Goal: Task Accomplishment & Management: Use online tool/utility

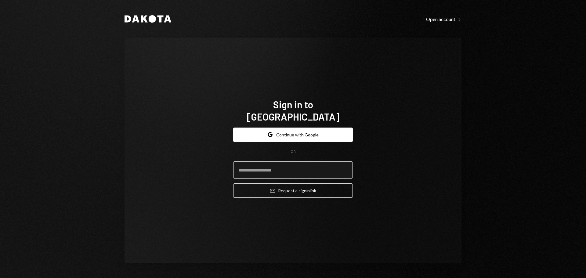
click at [288, 161] on input "email" at bounding box center [293, 169] width 120 height 17
click at [278, 165] on input "email" at bounding box center [293, 169] width 120 height 17
type input "**********"
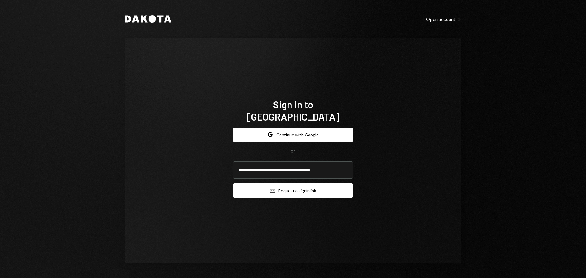
click at [292, 189] on button "Email Request a sign in link" at bounding box center [293, 190] width 120 height 14
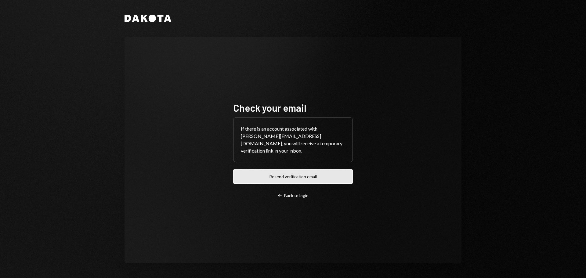
click at [319, 172] on button "Resend verification email" at bounding box center [293, 176] width 120 height 14
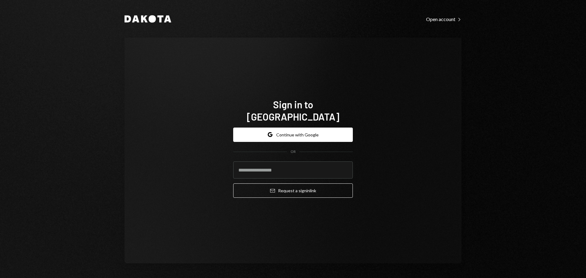
type input "**********"
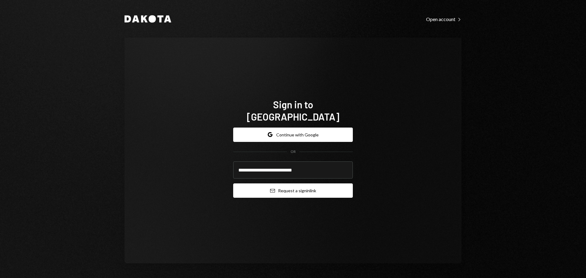
click at [324, 187] on button "Email Request a sign in link" at bounding box center [293, 190] width 120 height 14
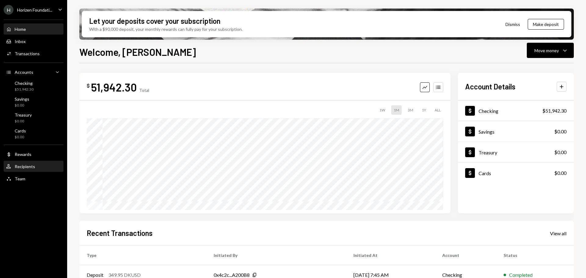
click at [33, 168] on div "Recipients" at bounding box center [25, 166] width 20 height 5
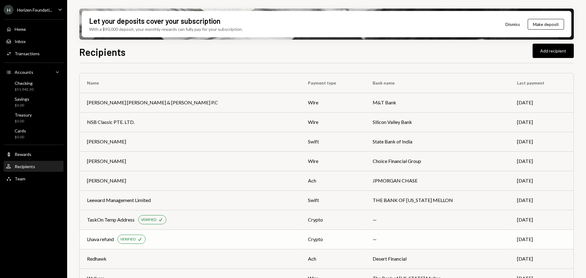
scroll to position [61, 0]
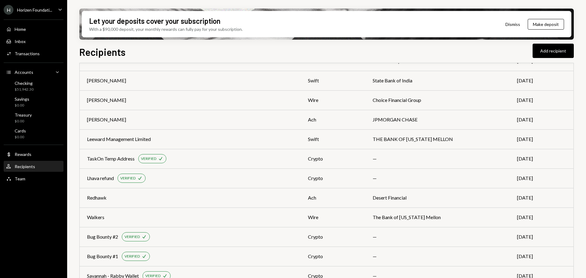
click at [38, 7] on div "H Horizen Foundati..." at bounding box center [28, 10] width 49 height 10
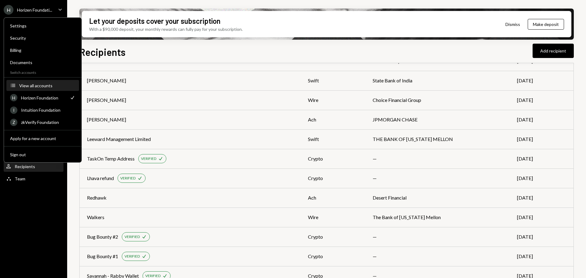
click at [28, 87] on div "View all accounts" at bounding box center [47, 85] width 56 height 5
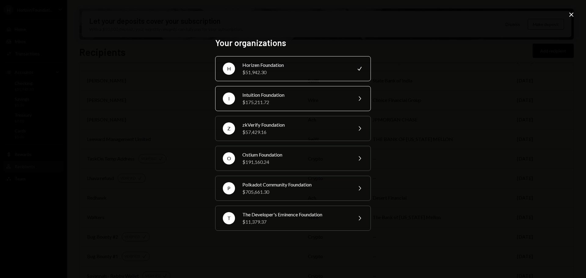
click at [246, 94] on div "Intuition Foundation" at bounding box center [295, 94] width 106 height 7
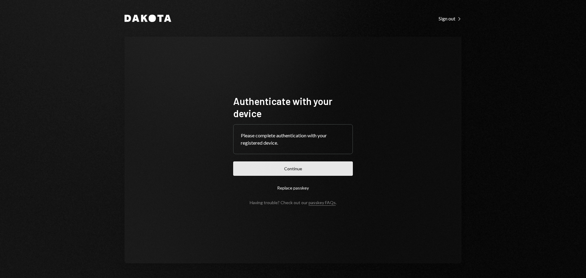
click at [322, 169] on button "Continue" at bounding box center [293, 168] width 120 height 14
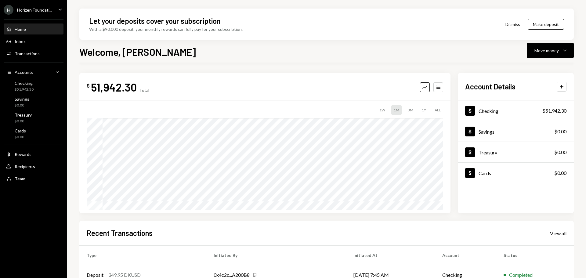
scroll to position [61, 0]
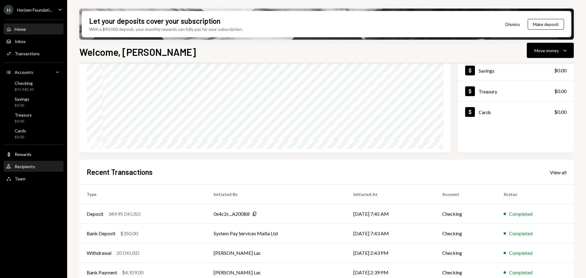
click at [35, 166] on div "User Recipients" at bounding box center [33, 166] width 55 height 5
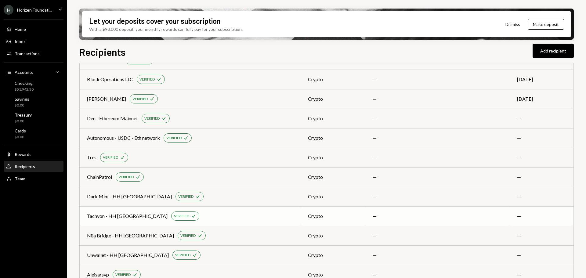
scroll to position [347, 0]
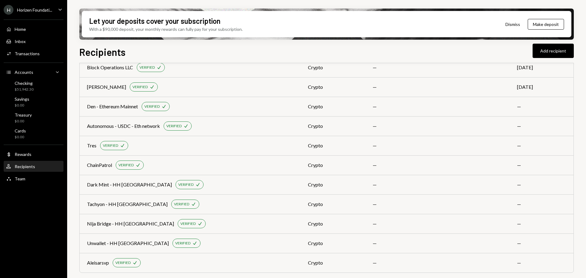
click at [34, 10] on div "Horizen Foundati..." at bounding box center [34, 9] width 35 height 5
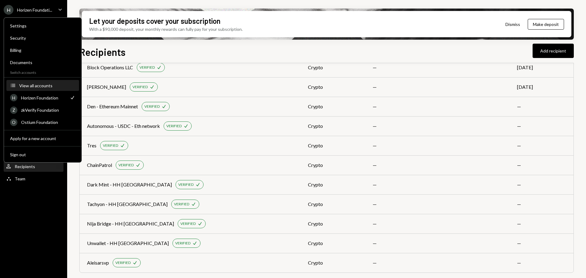
click at [34, 87] on div "View all accounts" at bounding box center [47, 85] width 56 height 5
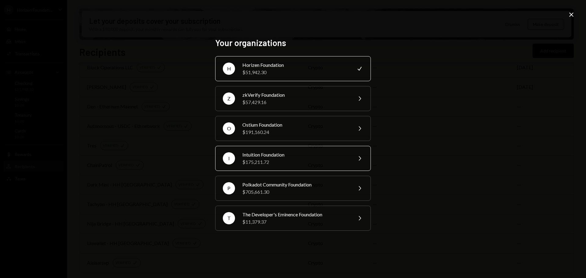
click at [281, 156] on div "Intuition Foundation" at bounding box center [295, 154] width 106 height 7
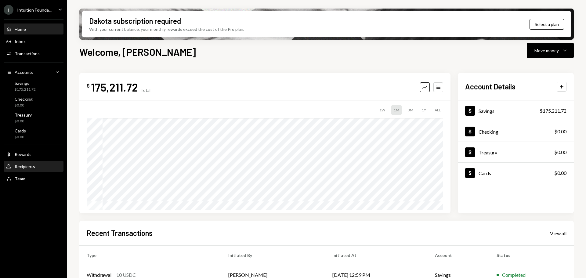
click at [50, 162] on div "User Recipients" at bounding box center [33, 166] width 55 height 10
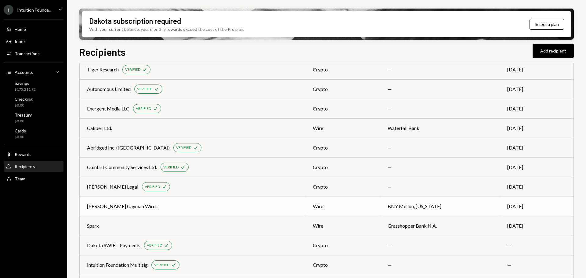
scroll to position [113, 0]
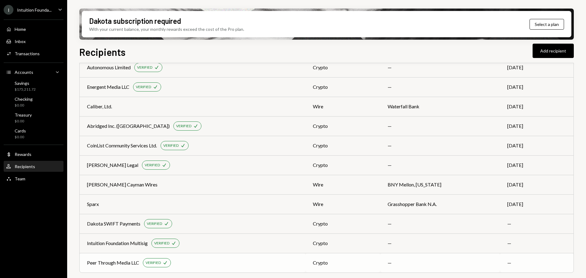
click at [242, 263] on div "Peer Through Media LLC VERIFIED Check" at bounding box center [192, 262] width 211 height 9
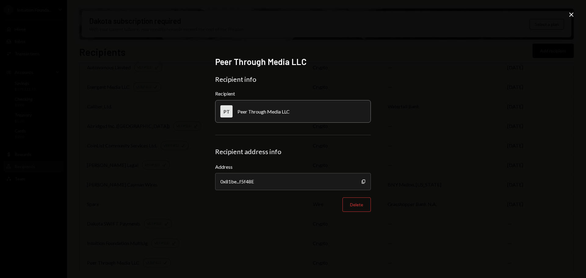
click at [384, 74] on div "Peer Through Media LLC Recipient info Recipient PT Peer Through Media LLC Recip…" at bounding box center [293, 139] width 586 height 278
click at [572, 14] on icon at bounding box center [571, 15] width 4 height 4
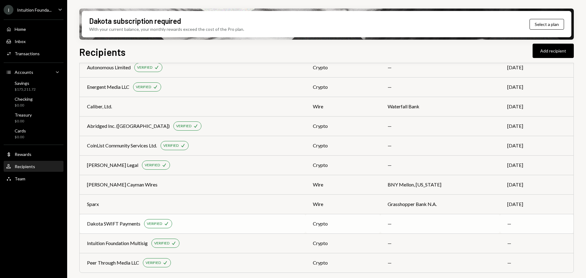
click at [258, 228] on div "Dakota SWIFT Payments VERIFIED Check" at bounding box center [192, 223] width 211 height 9
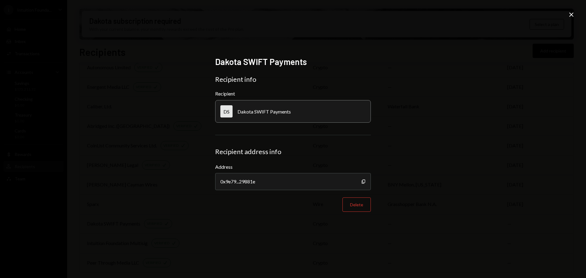
click at [563, 14] on div "Dakota SWIFT Payments Recipient info Recipient DS Dakota SWIFT Payments Recipie…" at bounding box center [293, 139] width 586 height 278
drag, startPoint x: 567, startPoint y: 15, endPoint x: 559, endPoint y: 18, distance: 8.0
click at [567, 15] on div "Dakota SWIFT Payments Recipient info Recipient DS Dakota SWIFT Payments Recipie…" at bounding box center [293, 139] width 586 height 278
click at [572, 14] on icon at bounding box center [571, 15] width 4 height 4
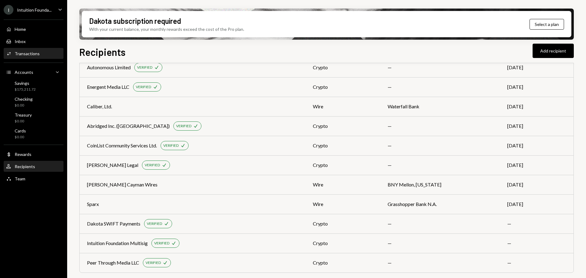
click at [31, 54] on div "Transactions" at bounding box center [27, 53] width 25 height 5
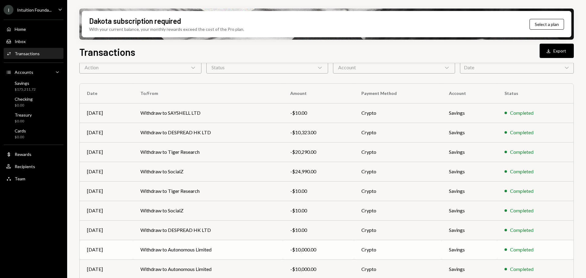
scroll to position [70, 0]
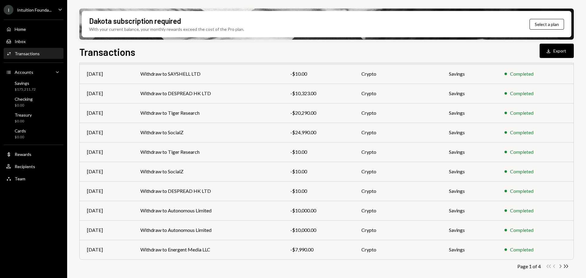
click at [559, 267] on icon "Chevron Right" at bounding box center [560, 266] width 6 height 6
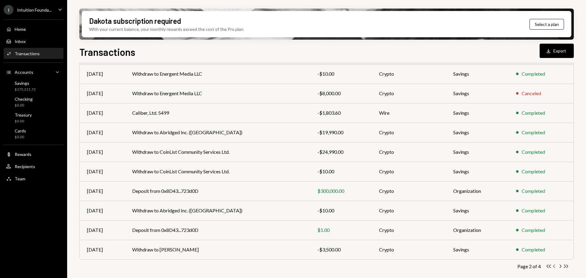
click at [553, 268] on icon "Chevron Left" at bounding box center [554, 266] width 6 height 6
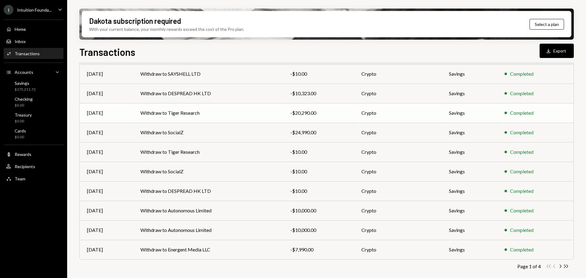
scroll to position [0, 0]
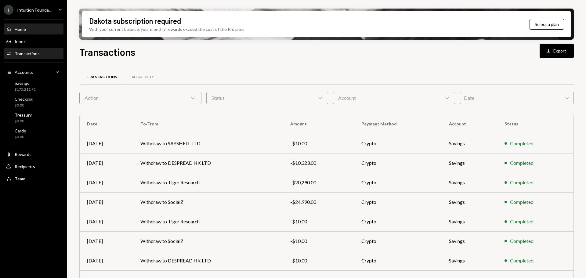
click at [44, 33] on div "Home Home" at bounding box center [33, 29] width 55 height 10
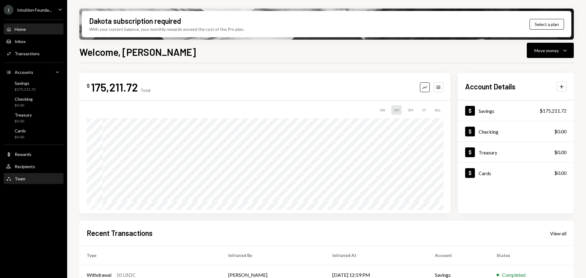
click at [30, 178] on div "Team Team" at bounding box center [33, 178] width 55 height 5
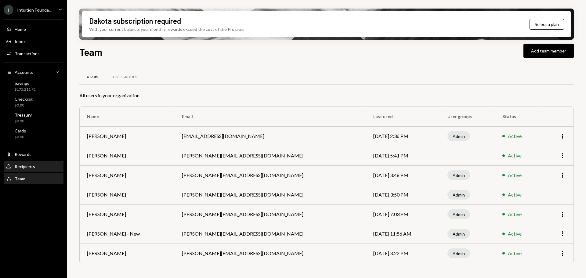
click at [46, 171] on div "User Recipients" at bounding box center [33, 166] width 55 height 10
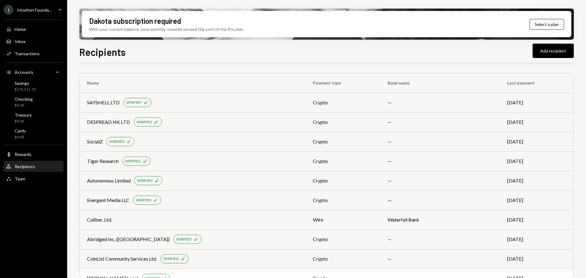
scroll to position [113, 0]
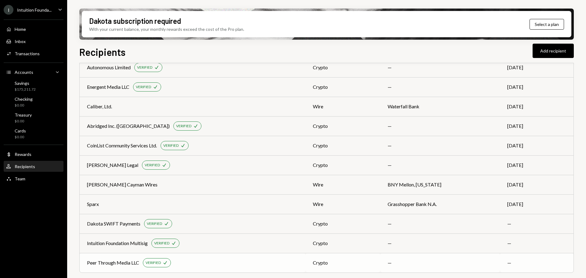
click at [262, 261] on div "Peer Through Media LLC VERIFIED Check" at bounding box center [192, 262] width 211 height 9
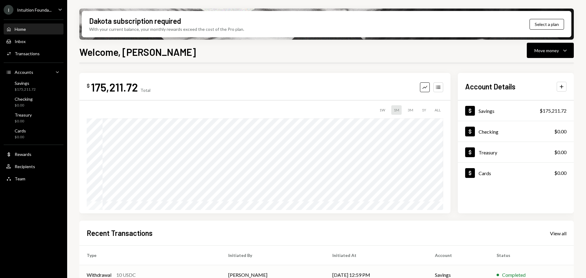
scroll to position [90, 0]
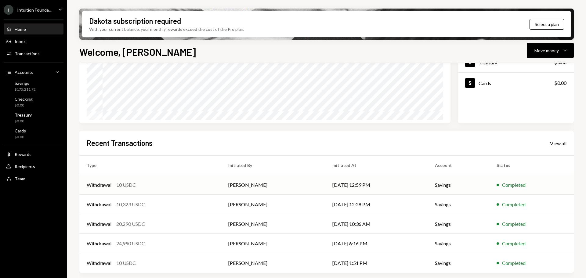
click at [187, 184] on div "Withdrawal 10 USDC" at bounding box center [150, 184] width 127 height 7
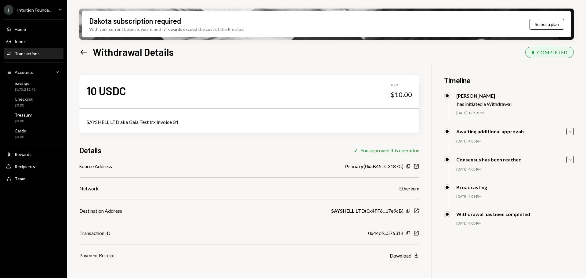
click at [85, 52] on icon "Left Arrow" at bounding box center [83, 52] width 9 height 9
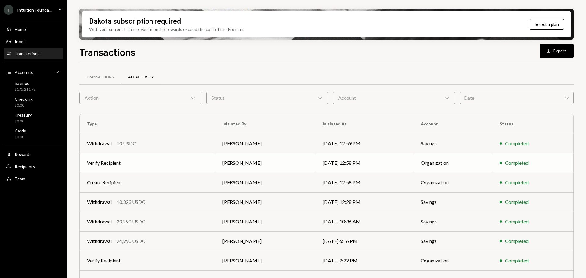
click at [183, 167] on td "Verify Recipient" at bounding box center [147, 163] width 135 height 20
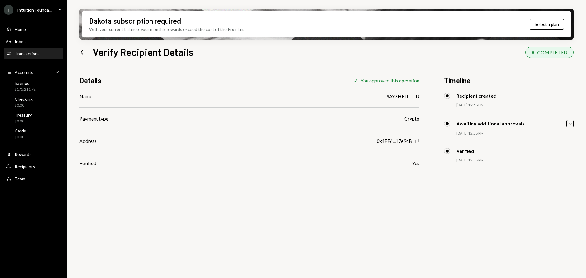
click at [83, 50] on icon "Left Arrow" at bounding box center [83, 52] width 9 height 9
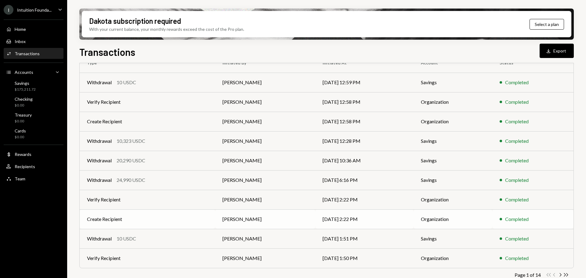
scroll to position [70, 0]
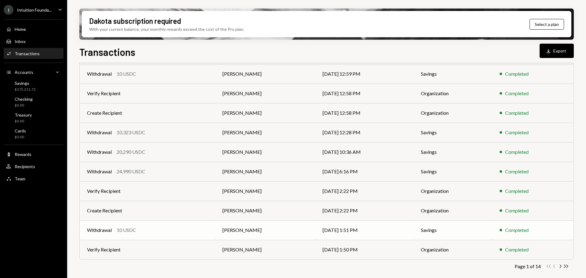
click at [198, 230] on div "Withdrawal 10 USDC" at bounding box center [147, 229] width 121 height 7
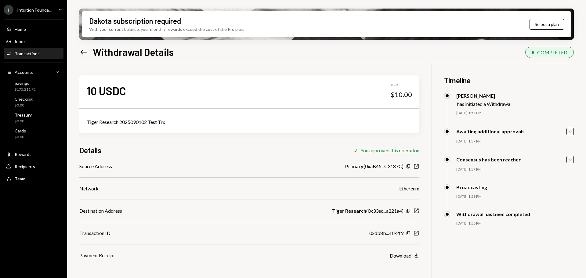
click at [80, 55] on icon "Left Arrow" at bounding box center [83, 52] width 9 height 9
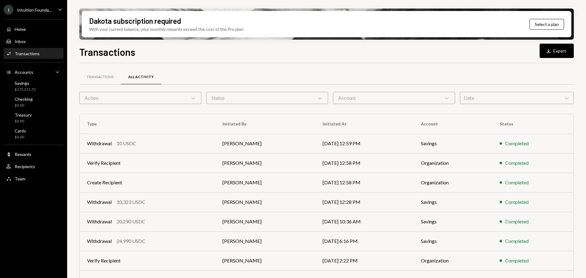
scroll to position [70, 0]
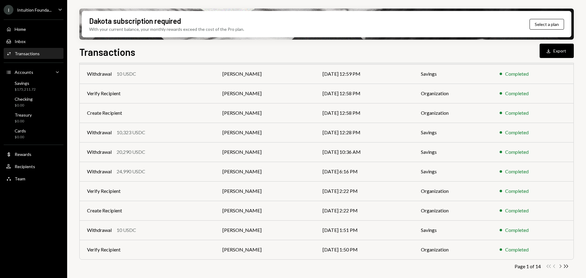
click at [559, 266] on icon "Chevron Right" at bounding box center [560, 266] width 6 height 6
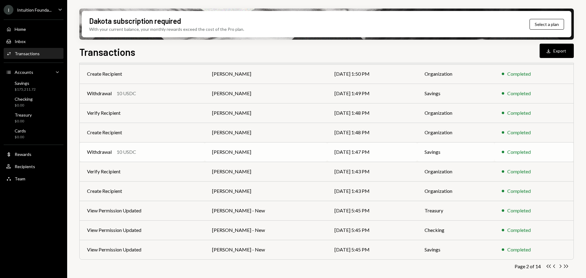
scroll to position [0, 0]
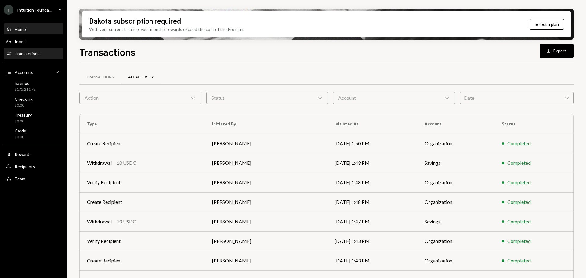
click at [35, 34] on div "Home Home" at bounding box center [33, 29] width 55 height 10
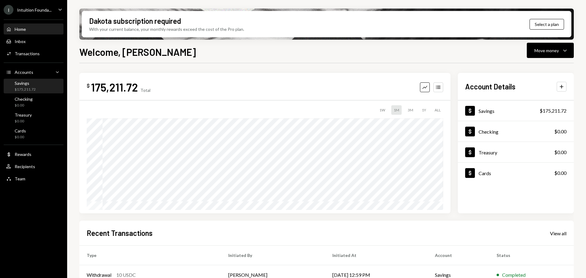
click at [34, 85] on div "Savings" at bounding box center [25, 83] width 21 height 5
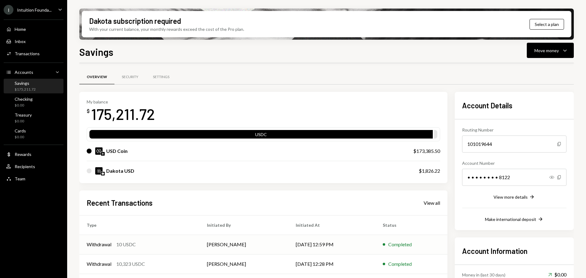
scroll to position [31, 0]
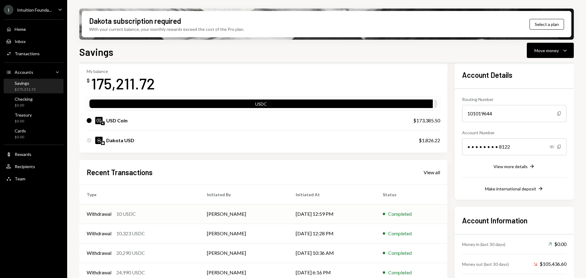
click at [181, 209] on td "Withdrawal 10 USDC" at bounding box center [139, 214] width 120 height 20
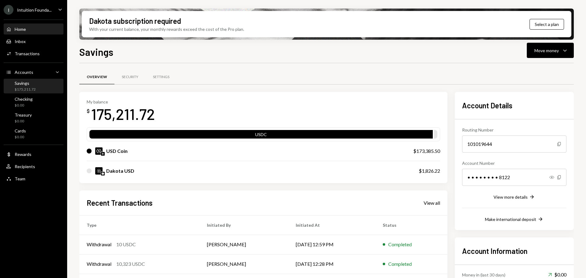
click at [31, 29] on div "Home Home" at bounding box center [33, 29] width 55 height 5
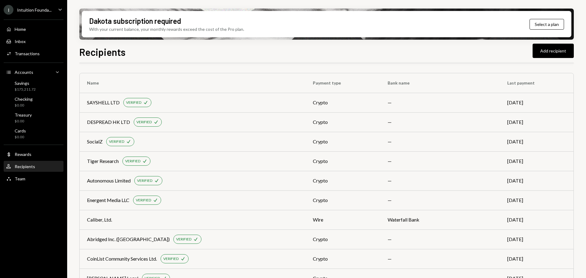
scroll to position [113, 0]
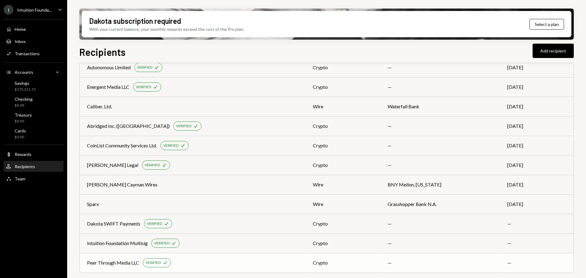
click at [238, 264] on div "Peer Through Media LLC VERIFIED Check" at bounding box center [192, 262] width 211 height 9
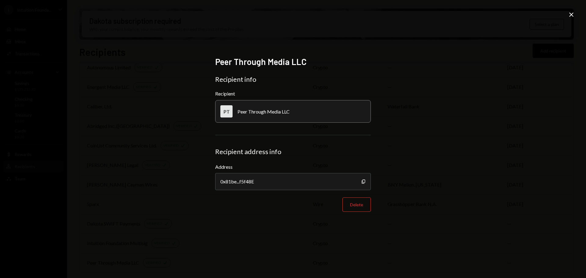
click at [413, 164] on div "Peer Through Media LLC Recipient info Recipient PT Peer Through Media LLC Recip…" at bounding box center [293, 139] width 586 height 278
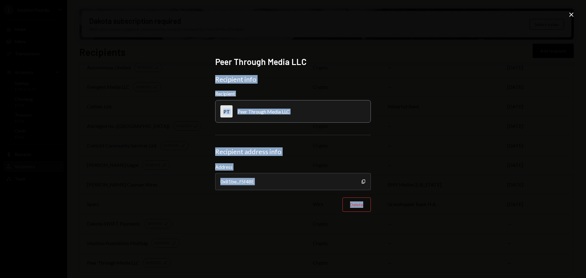
click at [568, 12] on div "Peer Through Media LLC Recipient info Recipient PT Peer Through Media LLC Recip…" at bounding box center [293, 139] width 586 height 278
click at [572, 13] on icon at bounding box center [571, 15] width 4 height 4
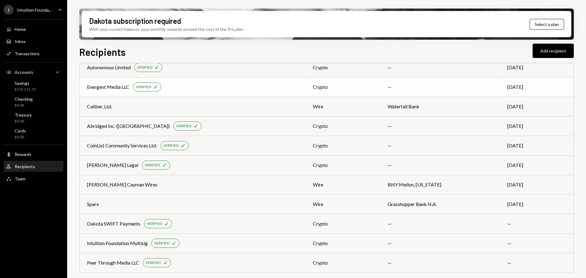
scroll to position [0, 0]
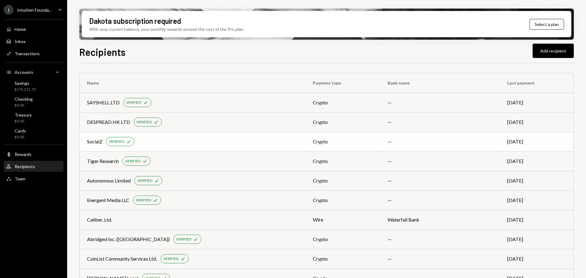
click at [169, 141] on div "SocialZ VERIFIED Check" at bounding box center [192, 141] width 211 height 9
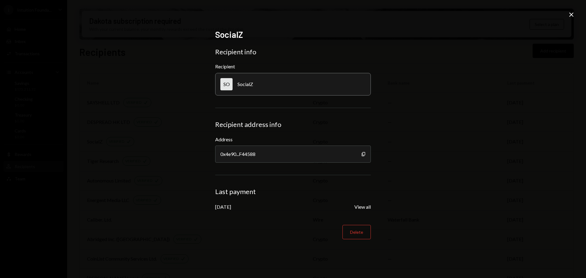
click at [569, 16] on icon "Close" at bounding box center [570, 14] width 7 height 7
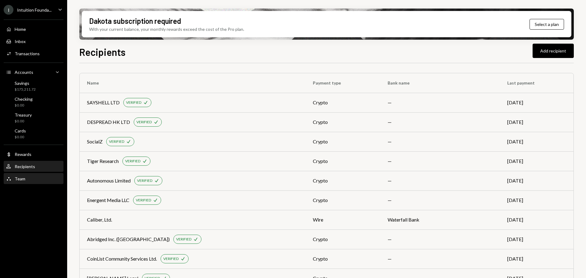
click at [32, 179] on div "Team Team" at bounding box center [33, 178] width 55 height 5
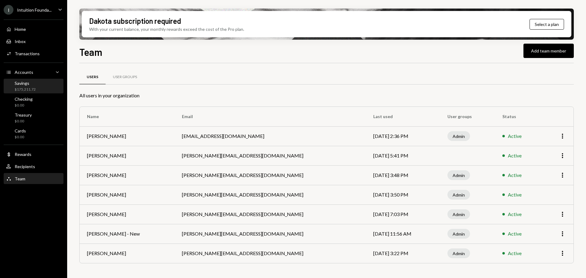
click at [40, 87] on div "Savings $175,211.72" at bounding box center [33, 87] width 55 height 12
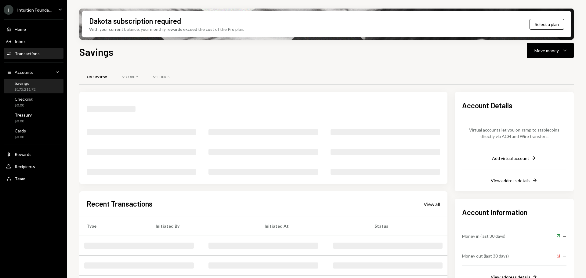
click at [32, 54] on div "Transactions" at bounding box center [27, 53] width 25 height 5
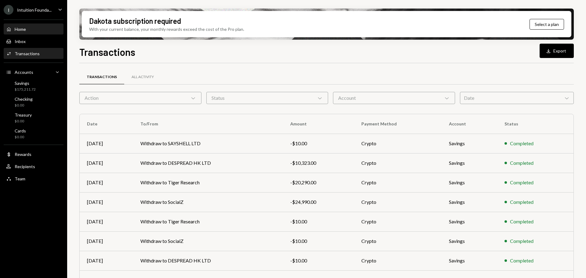
click at [25, 26] on div "Home Home" at bounding box center [33, 29] width 55 height 10
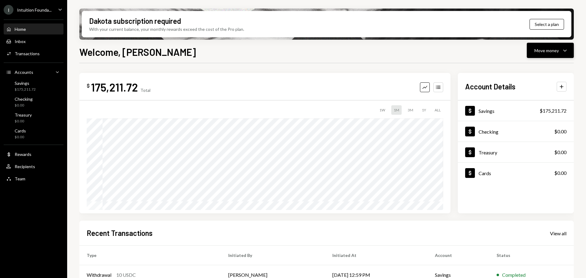
click at [537, 45] on button "Move money Caret Down" at bounding box center [550, 50] width 47 height 15
click at [533, 69] on div "Send" at bounding box center [545, 69] width 45 height 6
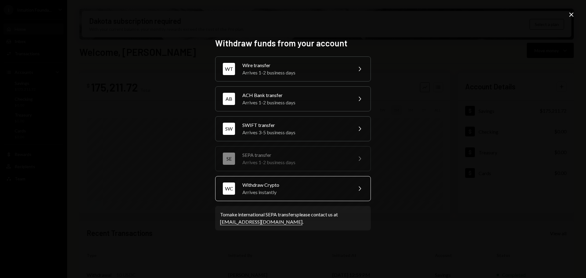
click at [255, 189] on div "Arrives instantly" at bounding box center [295, 192] width 106 height 7
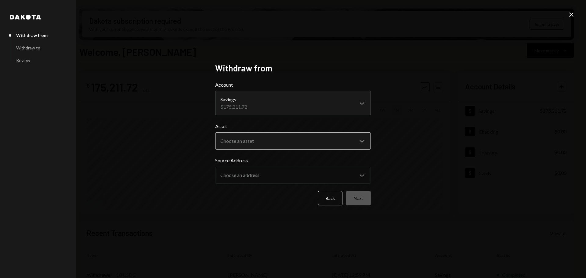
click at [223, 136] on body "I Intuition Founda... Caret Down Home Home Inbox Inbox Activities Transactions …" at bounding box center [293, 139] width 586 height 278
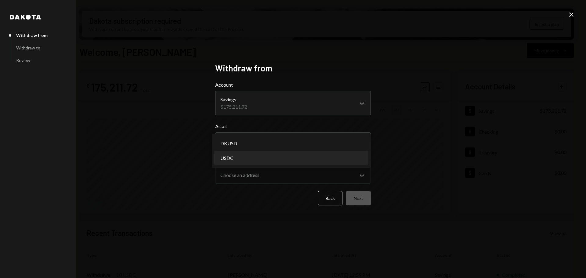
select select "****"
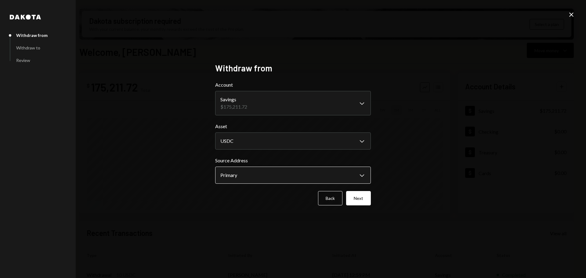
click at [268, 181] on body "I Intuition Founda... Caret Down Home Home Inbox Inbox Activities Transactions …" at bounding box center [293, 139] width 586 height 278
click at [441, 162] on div "**********" at bounding box center [293, 139] width 586 height 278
click at [358, 202] on button "Next" at bounding box center [358, 198] width 25 height 14
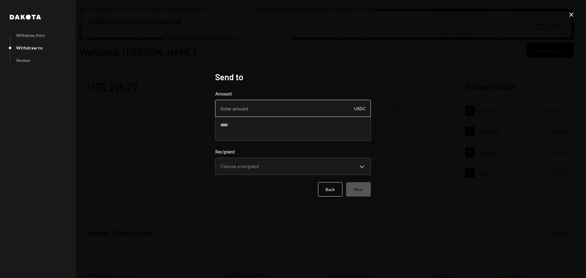
click at [273, 111] on input "Amount" at bounding box center [293, 108] width 156 height 17
type input "10"
click at [267, 127] on textarea at bounding box center [293, 128] width 156 height 24
type textarea "**********"
click at [268, 168] on body "I Intuition Founda... Caret Down Home Home Inbox Inbox Activities Transactions …" at bounding box center [293, 139] width 586 height 278
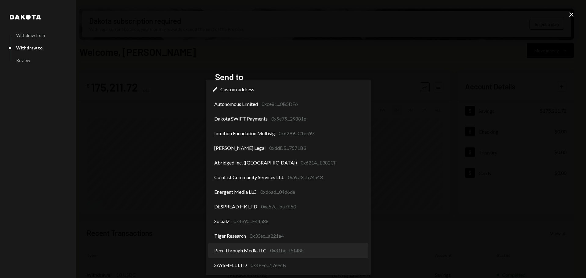
select select "**********"
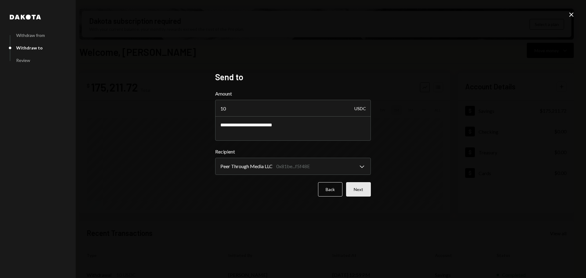
click at [363, 190] on button "Next" at bounding box center [358, 189] width 25 height 14
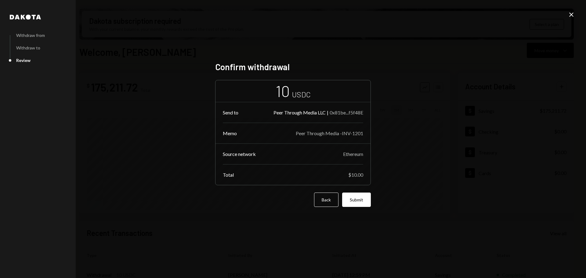
click at [360, 196] on button "Submit" at bounding box center [356, 199] width 29 height 14
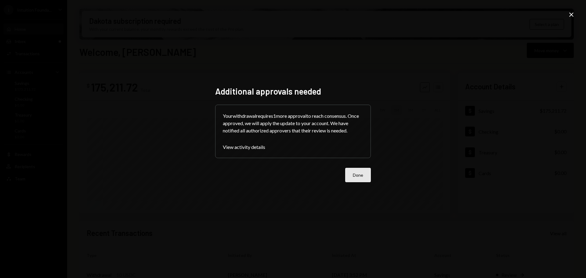
click at [365, 178] on button "Done" at bounding box center [358, 175] width 26 height 14
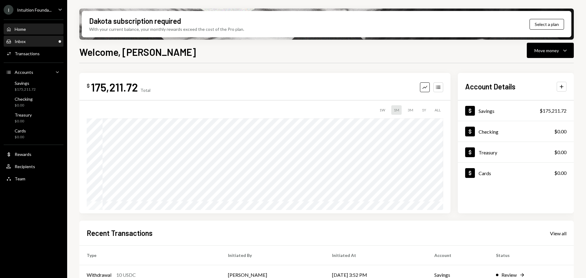
click at [41, 45] on div "Inbox Inbox" at bounding box center [33, 41] width 55 height 10
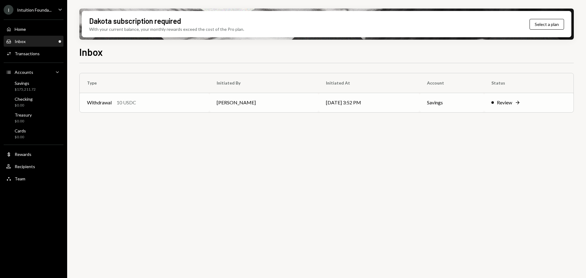
click at [192, 105] on div "Withdrawal 10 USDC" at bounding box center [144, 102] width 115 height 7
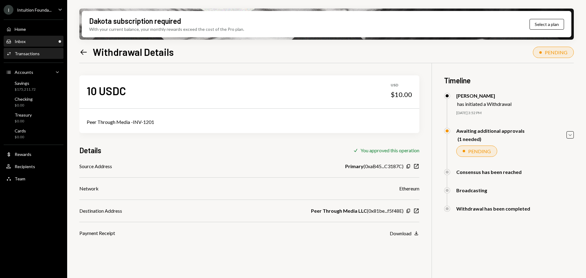
click at [32, 41] on div "Inbox Inbox" at bounding box center [33, 41] width 55 height 5
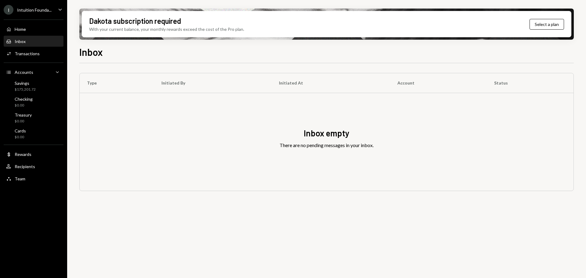
click at [14, 40] on div "Inbox Inbox" at bounding box center [16, 41] width 20 height 5
click at [25, 41] on div "Inbox Inbox" at bounding box center [33, 41] width 55 height 5
click at [34, 87] on div "$175,201.72" at bounding box center [25, 89] width 21 height 5
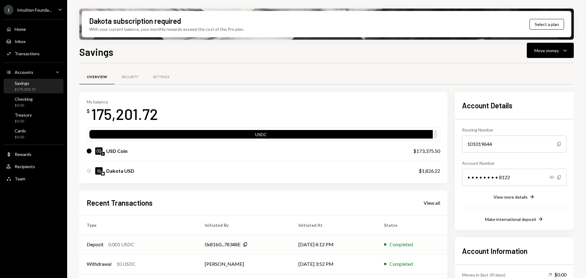
click at [171, 247] on div "Deposit 0.001 USDC" at bounding box center [138, 244] width 103 height 7
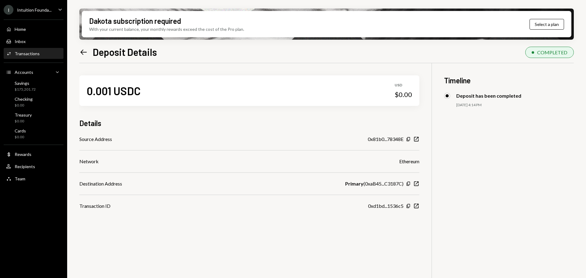
click at [83, 51] on icon "Left Arrow" at bounding box center [83, 52] width 9 height 9
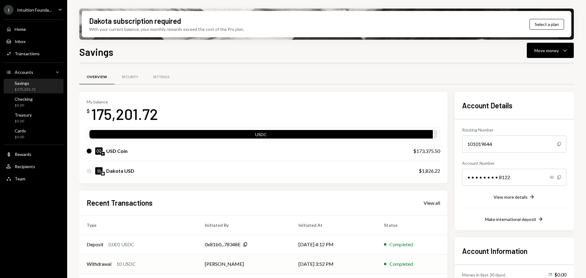
scroll to position [31, 0]
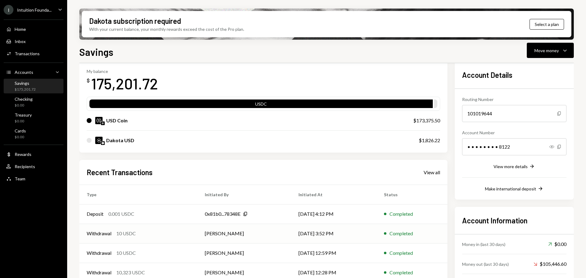
click at [263, 230] on td "[PERSON_NAME]" at bounding box center [243, 234] width 93 height 20
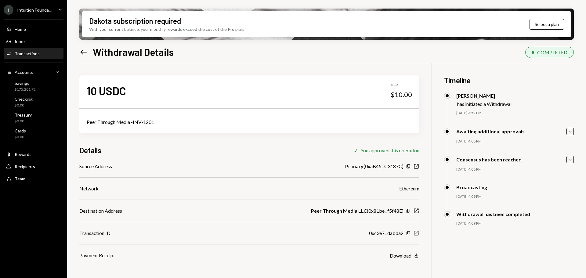
click at [415, 234] on icon "New Window" at bounding box center [416, 233] width 6 height 6
